Goal: Find specific page/section: Find specific page/section

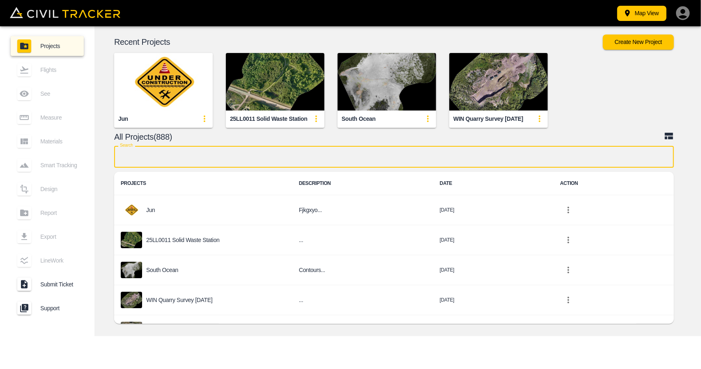
click at [242, 160] on input "text" at bounding box center [394, 157] width 560 height 22
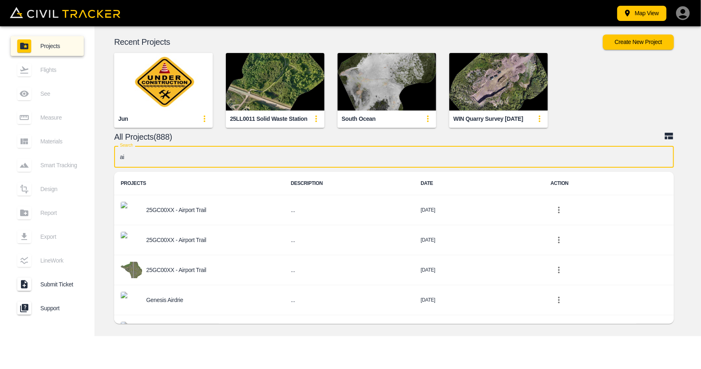
type input "air"
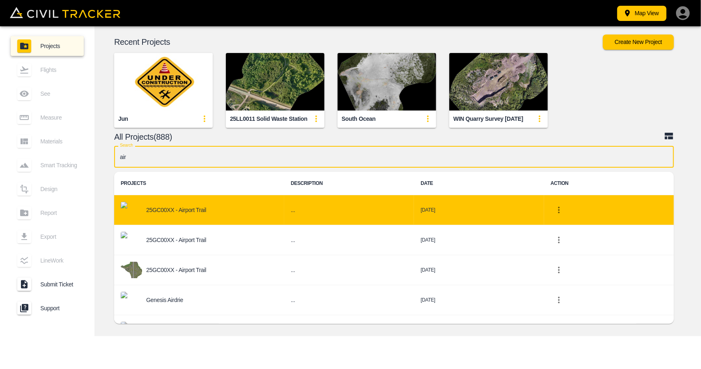
click at [209, 208] on div "25GC00XX - Airport Trail" at bounding box center [199, 210] width 157 height 16
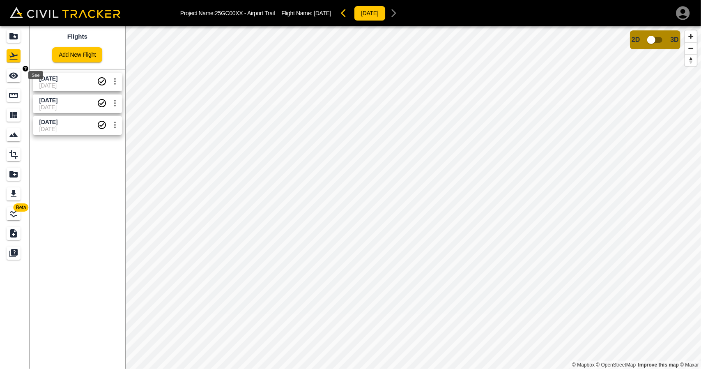
click at [16, 77] on icon "See" at bounding box center [13, 76] width 9 height 6
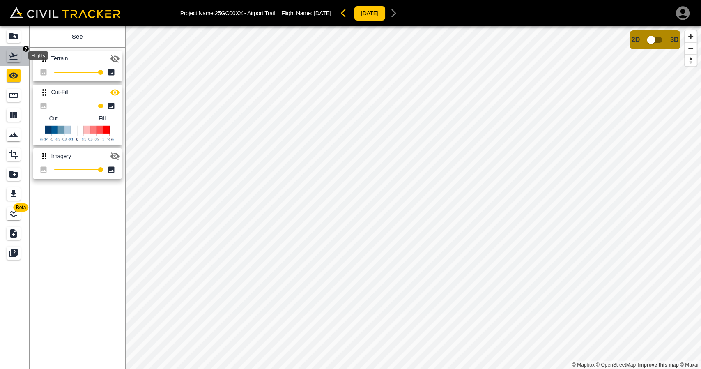
click at [12, 56] on icon "Flights" at bounding box center [13, 56] width 8 height 7
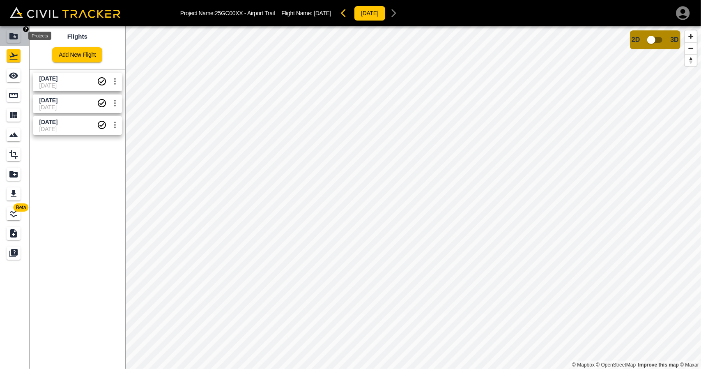
click at [10, 41] on div "Projects" at bounding box center [14, 36] width 14 height 13
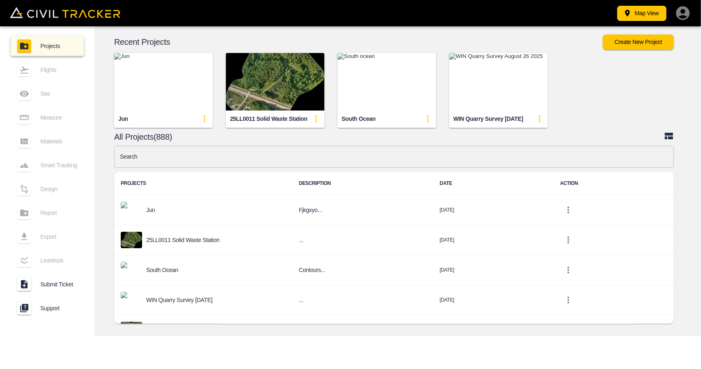
click at [258, 159] on input "text" at bounding box center [394, 157] width 560 height 22
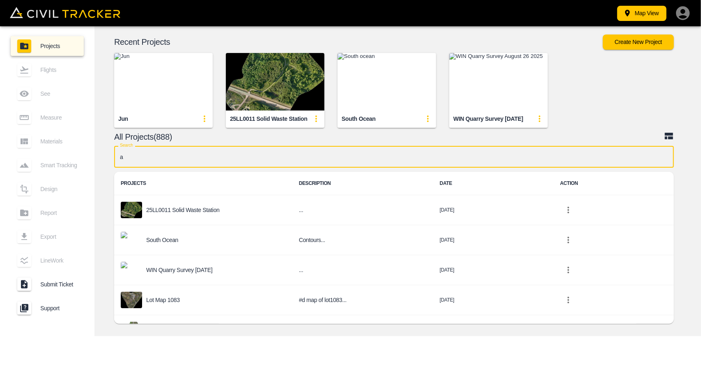
click at [229, 152] on input "a" at bounding box center [394, 157] width 560 height 22
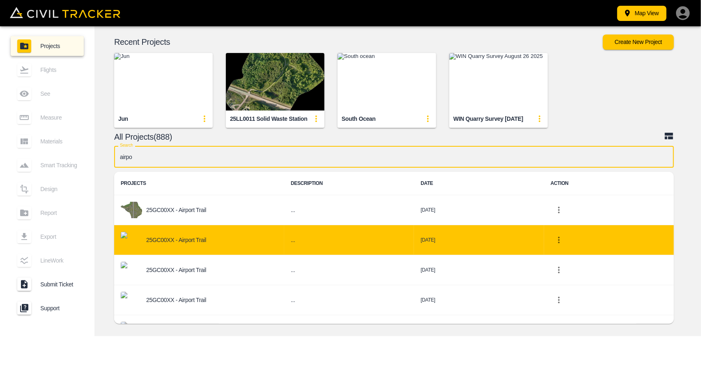
type input "airpo"
click at [196, 240] on p "25GC00XX - Airport Trail" at bounding box center [176, 240] width 60 height 7
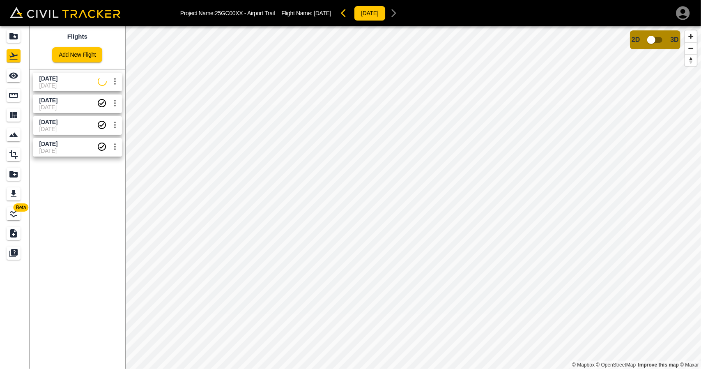
click at [69, 86] on span "[DATE]" at bounding box center [68, 85] width 58 height 7
click at [7, 75] on div "See" at bounding box center [14, 75] width 14 height 13
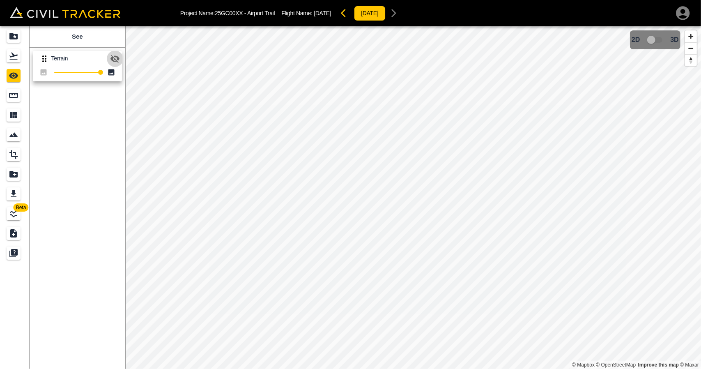
click at [117, 56] on icon "button" at bounding box center [115, 59] width 9 height 8
click at [6, 56] on link at bounding box center [15, 56] width 30 height 20
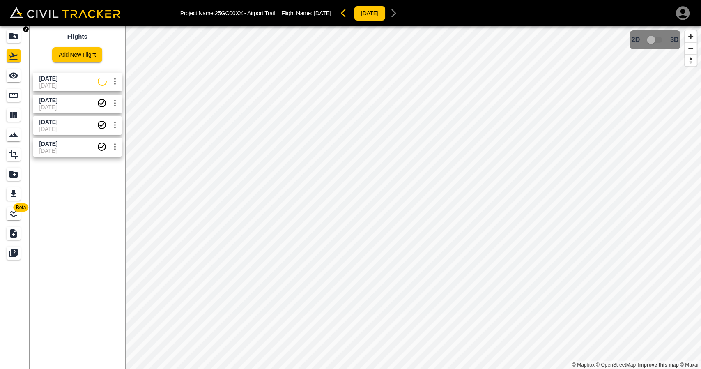
click at [14, 38] on icon "Projects" at bounding box center [13, 36] width 8 height 7
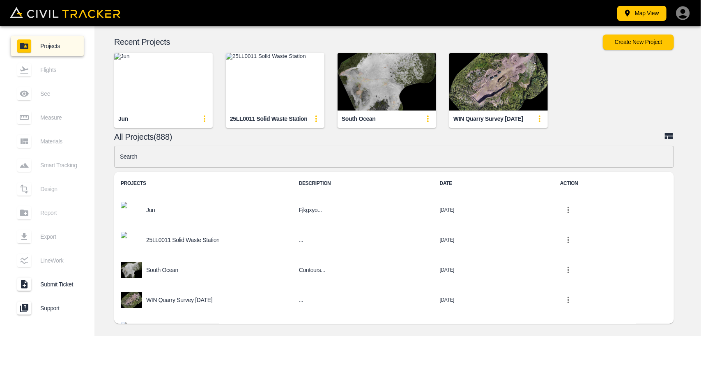
click at [258, 168] on div "Search Search PROJECTS DESCRIPTION DATE ACTION Jun Fjkgxyo... [DATE] 25LL0011 S…" at bounding box center [394, 237] width 560 height 182
click at [258, 159] on input "text" at bounding box center [394, 157] width 560 height 22
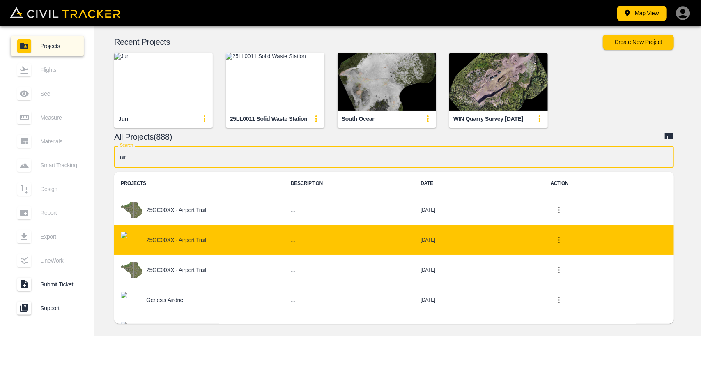
type input "air"
click at [192, 245] on div "25GC00XX - Airport Trail" at bounding box center [199, 240] width 157 height 16
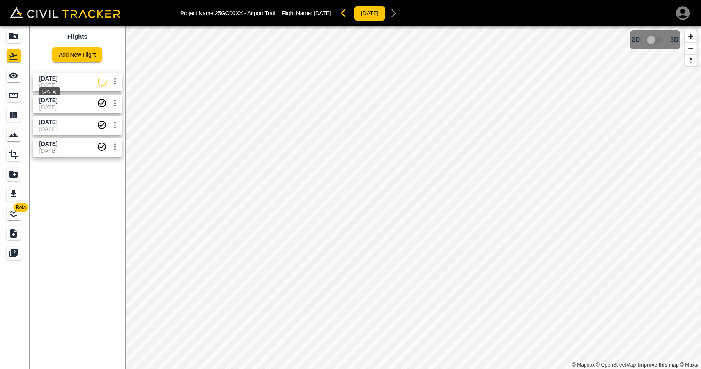
click at [61, 86] on div "[DATE]" at bounding box center [49, 88] width 23 height 15
click at [14, 78] on icon "See" at bounding box center [13, 76] width 9 height 6
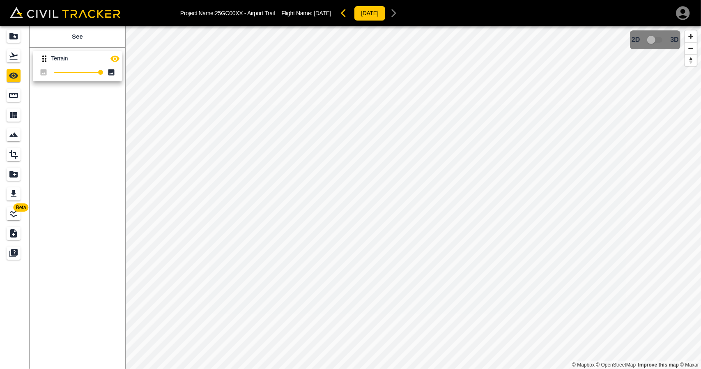
drag, startPoint x: 98, startPoint y: 98, endPoint x: 104, endPoint y: 117, distance: 19.8
click at [104, 117] on div "See Terrain 100" at bounding box center [78, 197] width 96 height 343
click at [16, 55] on icon "Flights" at bounding box center [13, 56] width 8 height 7
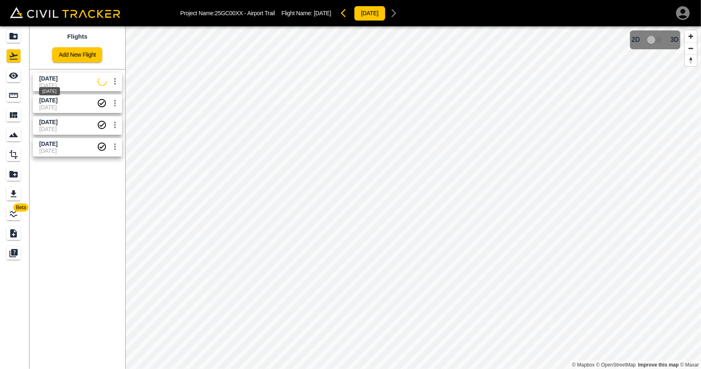
click at [58, 77] on span "[DATE]" at bounding box center [48, 78] width 18 height 7
click at [19, 78] on div "See" at bounding box center [14, 75] width 14 height 13
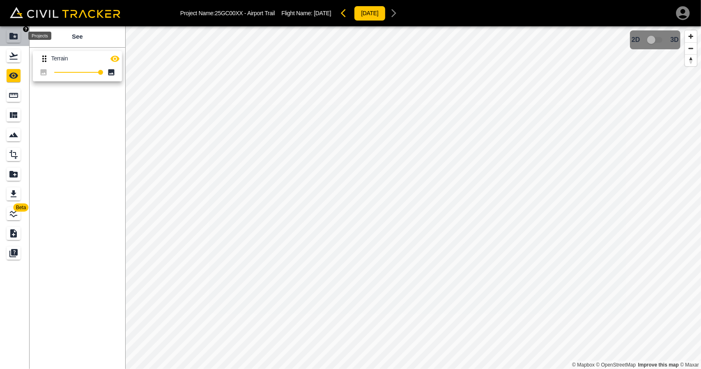
click at [14, 37] on icon "Projects" at bounding box center [13, 36] width 8 height 7
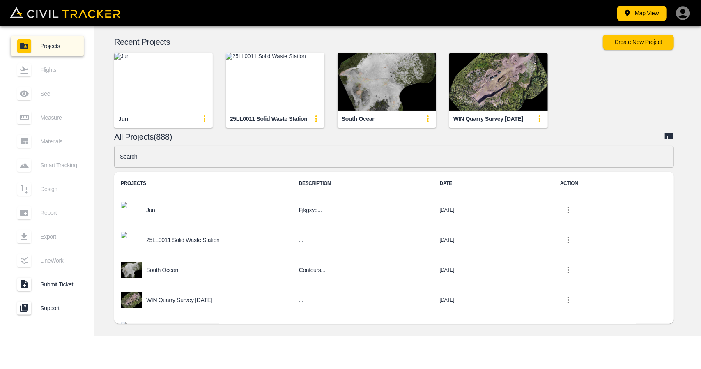
click at [224, 159] on input "text" at bounding box center [394, 157] width 560 height 22
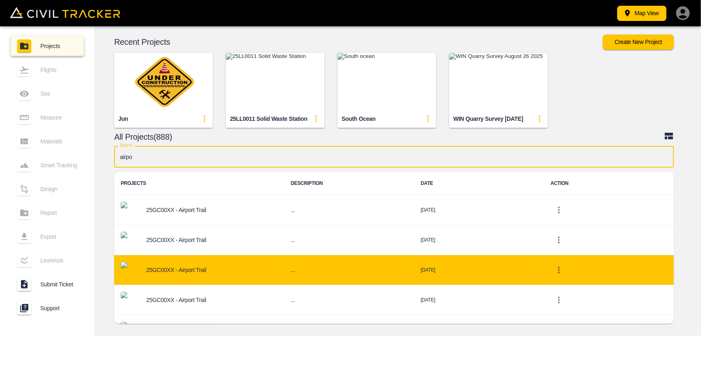
type input "airpo"
click at [177, 263] on div "25GC00XX - Airport Trail" at bounding box center [199, 270] width 157 height 16
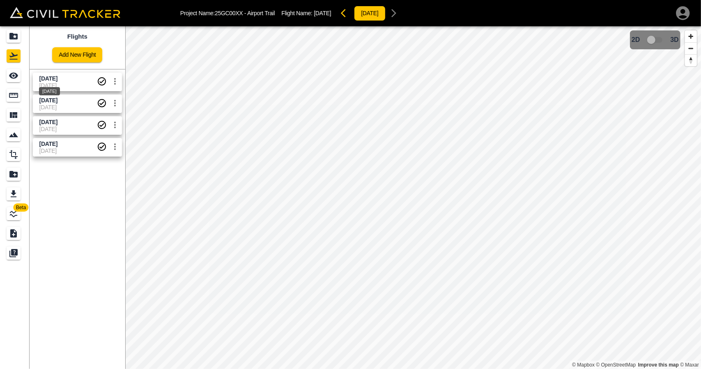
click at [58, 76] on span "[DATE]" at bounding box center [48, 78] width 18 height 7
click at [9, 78] on icon "See" at bounding box center [14, 76] width 10 height 10
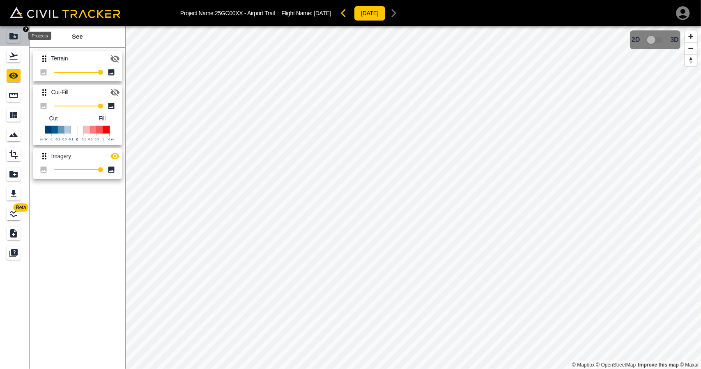
click at [13, 35] on icon "Projects" at bounding box center [13, 36] width 8 height 7
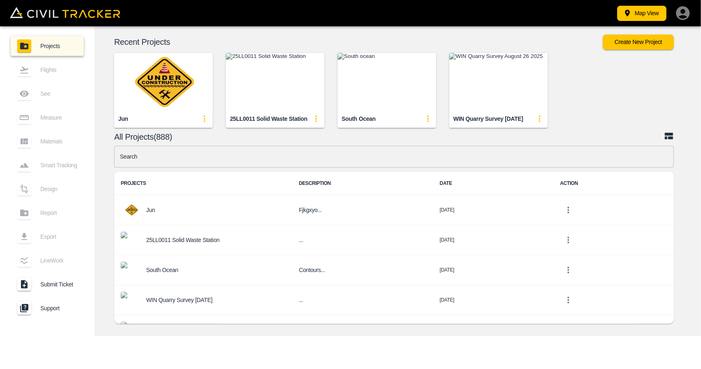
click at [168, 160] on input "text" at bounding box center [394, 157] width 560 height 22
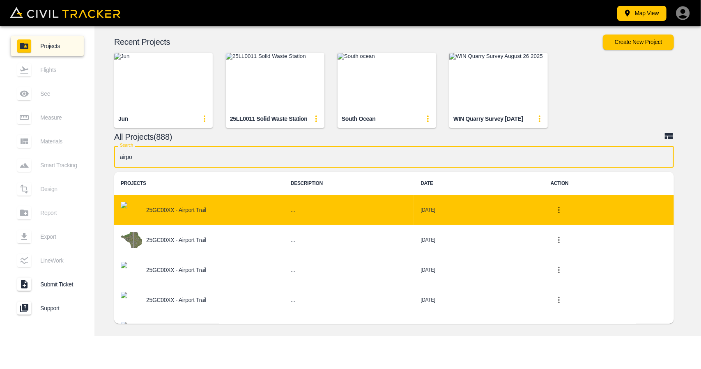
type input "airpo"
click at [178, 200] on td "25GC00XX - Airport Trail" at bounding box center [199, 210] width 170 height 30
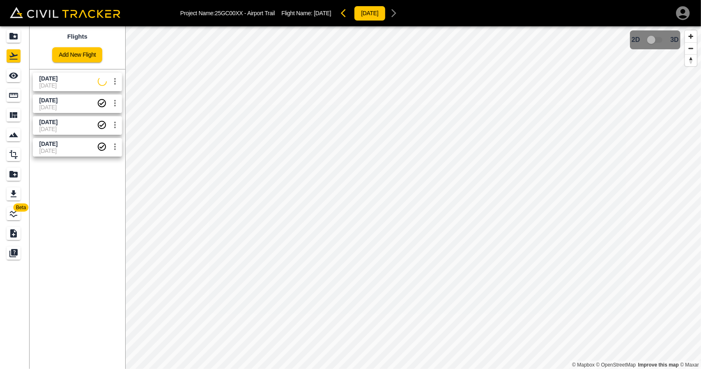
drag, startPoint x: 65, startPoint y: 82, endPoint x: 16, endPoint y: 80, distance: 48.9
click at [65, 82] on span "[DATE]" at bounding box center [68, 85] width 58 height 7
click at [16, 80] on icon "See" at bounding box center [14, 76] width 10 height 10
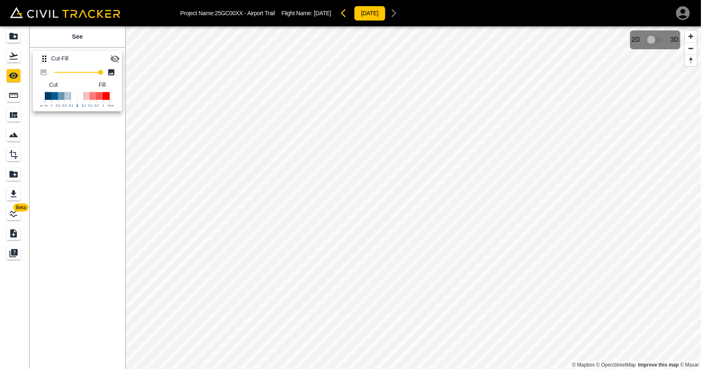
click at [115, 58] on icon "button" at bounding box center [115, 59] width 10 height 10
click at [13, 51] on icon "Flights" at bounding box center [14, 56] width 10 height 10
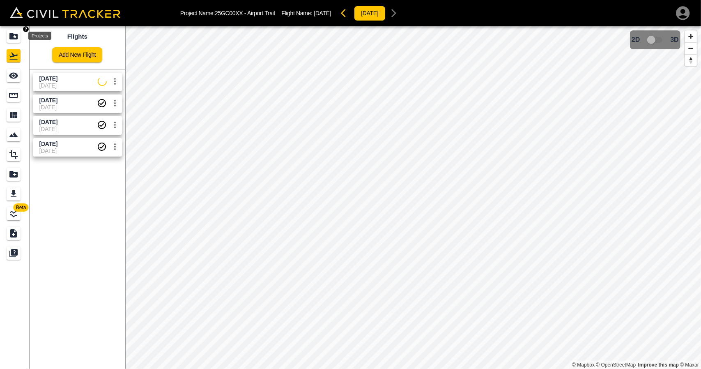
click at [14, 35] on icon "Projects" at bounding box center [13, 36] width 8 height 7
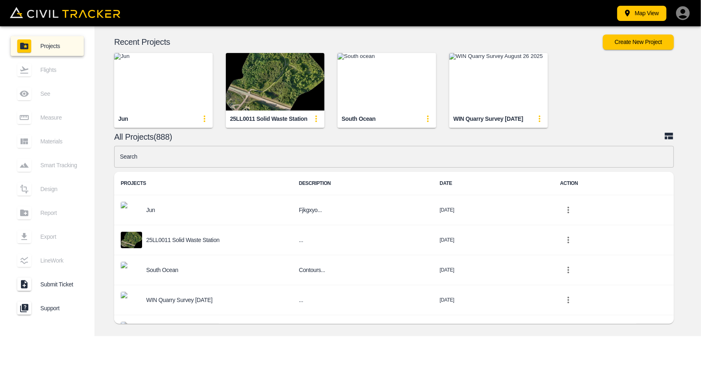
click at [260, 163] on input "text" at bounding box center [394, 157] width 560 height 22
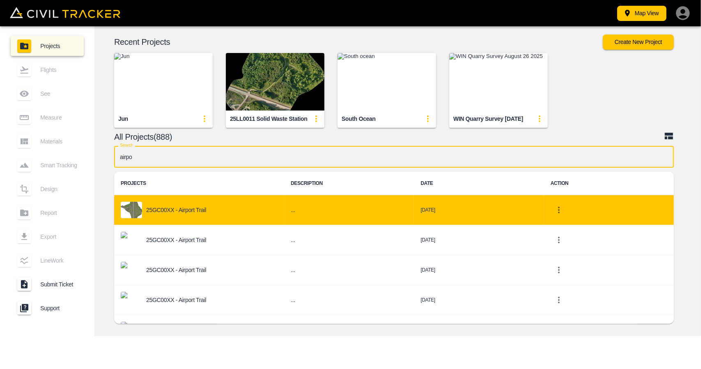
type input "airpo"
click at [198, 210] on p "25GC00XX - Airport Trail" at bounding box center [176, 210] width 60 height 7
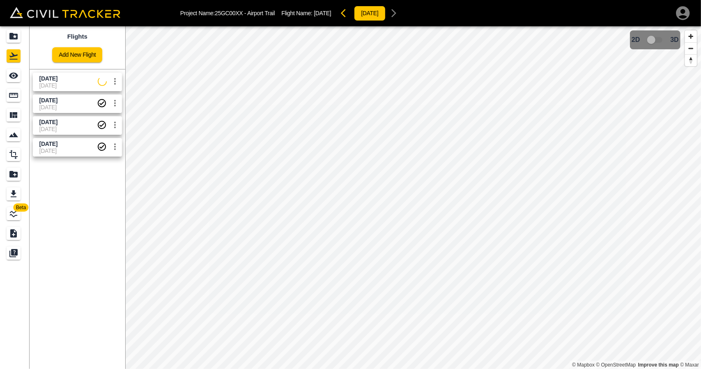
click at [66, 88] on link "[DATE] [DATE]" at bounding box center [77, 82] width 89 height 18
click at [18, 78] on icon "See" at bounding box center [14, 76] width 10 height 10
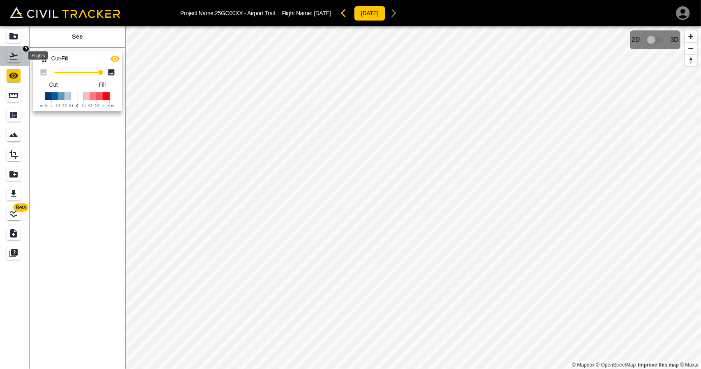
click at [9, 61] on div "Flights" at bounding box center [14, 55] width 14 height 13
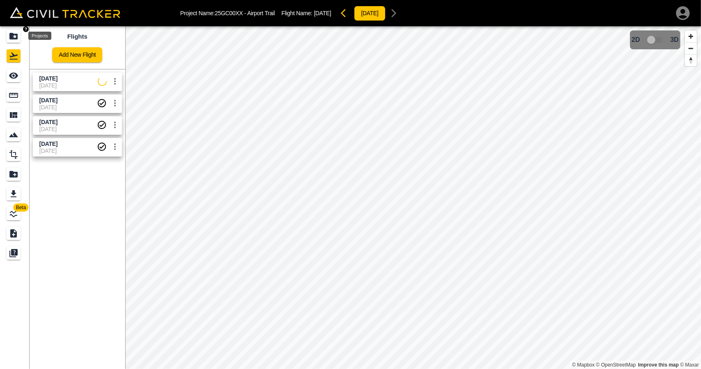
click at [14, 39] on icon "Projects" at bounding box center [13, 36] width 8 height 7
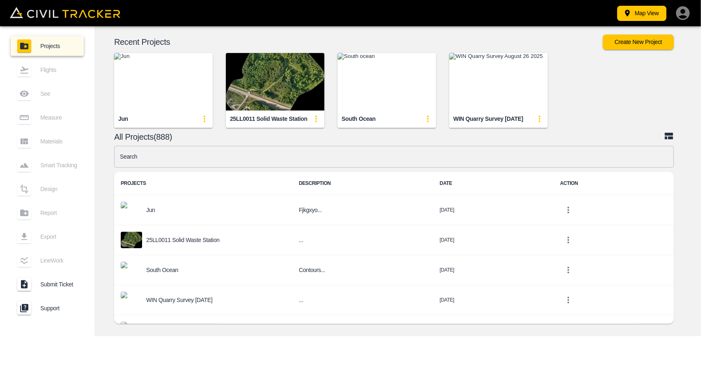
click at [160, 157] on input "text" at bounding box center [394, 157] width 560 height 22
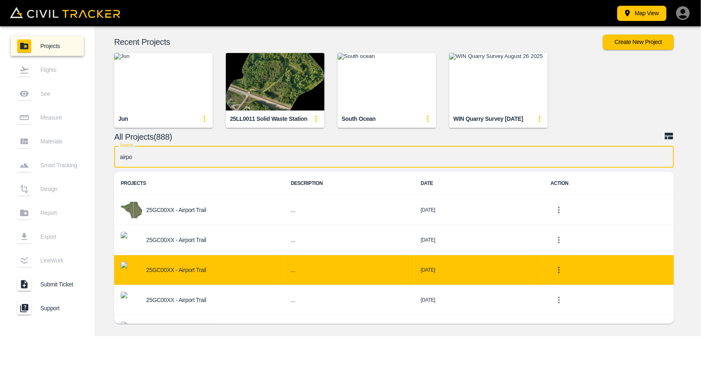
type input "airpo"
click at [188, 269] on p "25GC00XX - Airport Trail" at bounding box center [176, 270] width 60 height 7
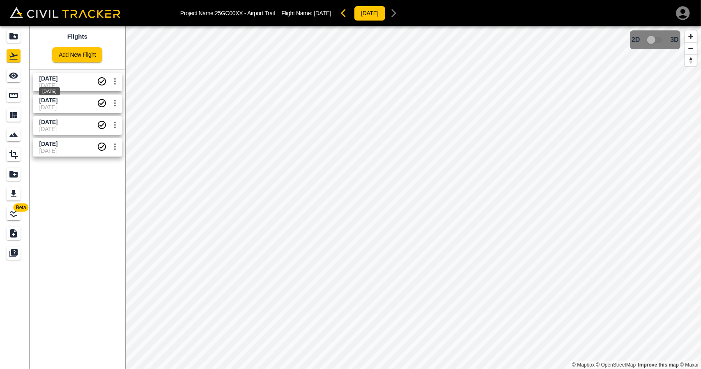
click at [61, 81] on div "[DATE]" at bounding box center [49, 88] width 23 height 15
click at [18, 76] on icon "See" at bounding box center [14, 76] width 10 height 10
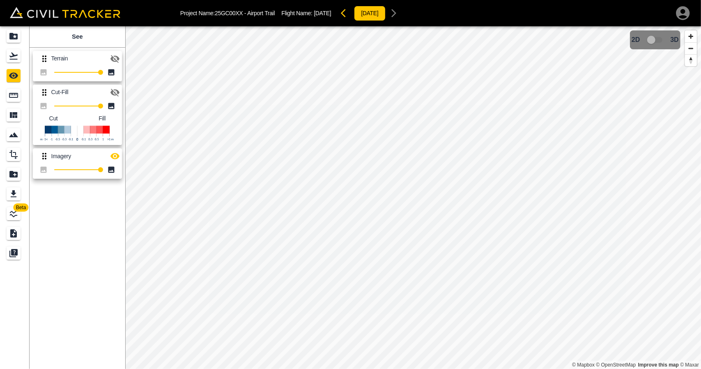
click at [117, 92] on icon "button" at bounding box center [115, 93] width 10 height 10
click at [118, 159] on icon "button" at bounding box center [115, 156] width 10 height 10
click at [114, 93] on icon "button" at bounding box center [115, 93] width 10 height 10
click at [117, 60] on icon "button" at bounding box center [115, 59] width 10 height 10
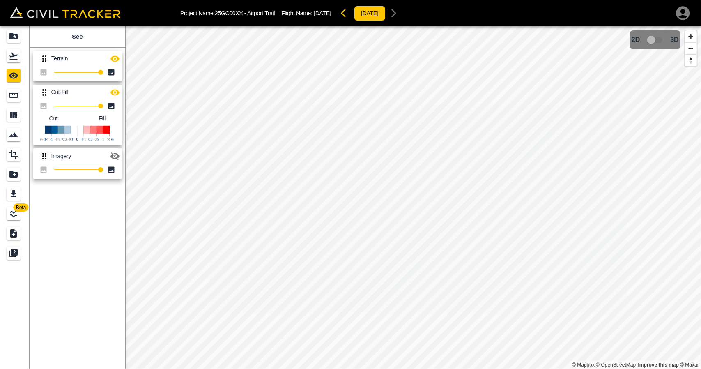
click at [115, 94] on icon "button" at bounding box center [115, 93] width 10 height 10
click at [113, 92] on icon "button" at bounding box center [115, 93] width 10 height 10
click at [113, 60] on icon "button" at bounding box center [115, 58] width 9 height 6
click at [351, 14] on icon "button" at bounding box center [346, 13] width 10 height 10
click at [116, 58] on icon "button" at bounding box center [115, 59] width 10 height 10
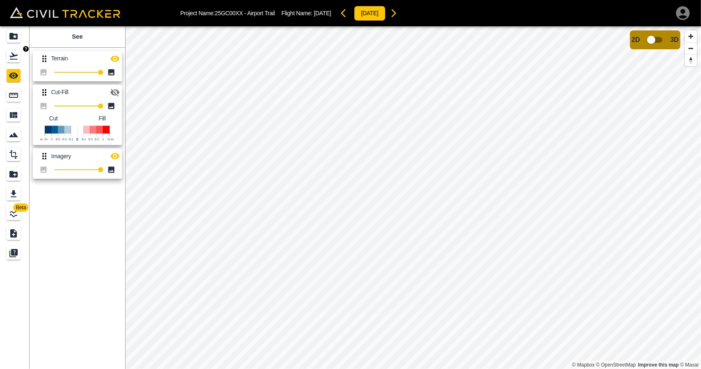
click at [16, 60] on icon "Flights" at bounding box center [14, 56] width 10 height 10
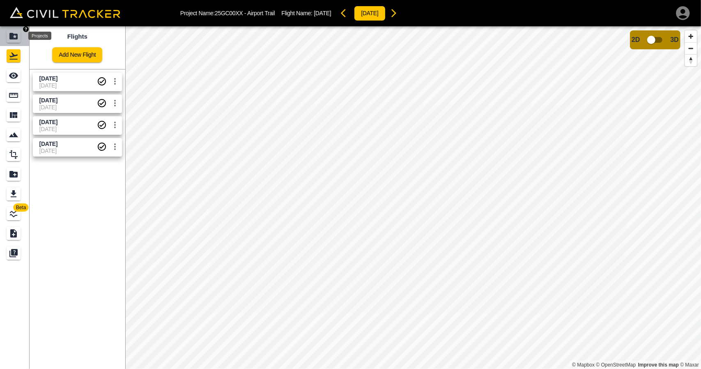
drag, startPoint x: 14, startPoint y: 38, endPoint x: 108, endPoint y: 6, distance: 99.4
click at [14, 38] on icon "Projects" at bounding box center [13, 36] width 8 height 7
